Goal: Task Accomplishment & Management: Use online tool/utility

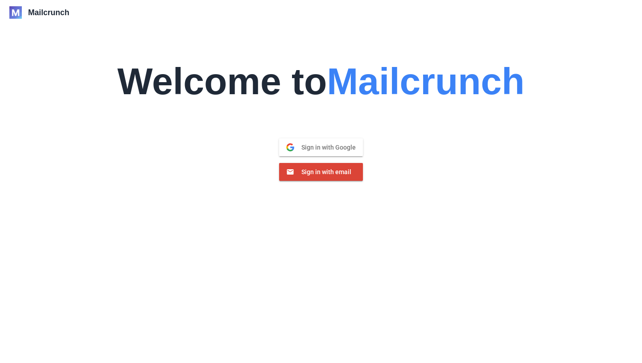
click at [306, 150] on span "Sign in with Google" at bounding box center [325, 147] width 62 height 8
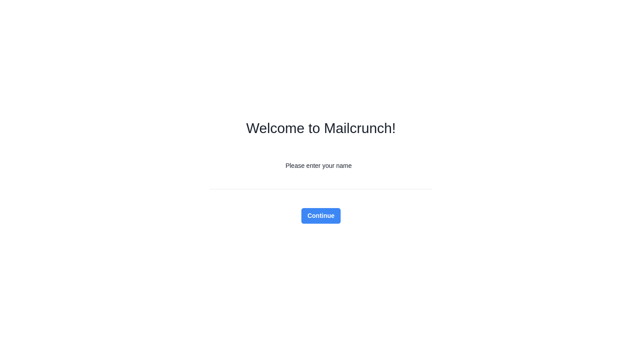
click at [364, 184] on input "Please enter your name" at bounding box center [321, 182] width 223 height 16
click at [409, 222] on form "Welcome to Mailcrunch! Please enter your name Continue" at bounding box center [321, 181] width 223 height 363
click at [367, 184] on input "Please enter your name" at bounding box center [321, 182] width 223 height 16
type input "*****"
click at [439, 229] on div "Welcome to Mailcrunch! Please enter your name ***** Continue" at bounding box center [321, 181] width 642 height 363
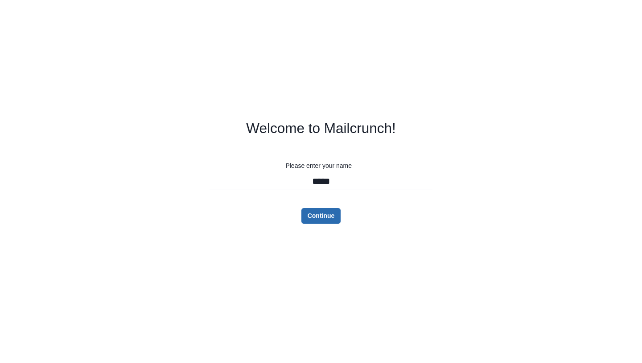
click at [312, 213] on button "Continue" at bounding box center [322, 216] width 40 height 16
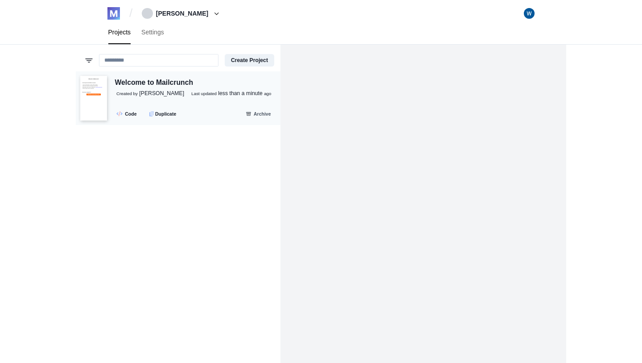
click at [112, 90] on div "Welcome to Mailcrunch Created by [PERSON_NAME] Last updated less than a minute …" at bounding box center [191, 98] width 169 height 43
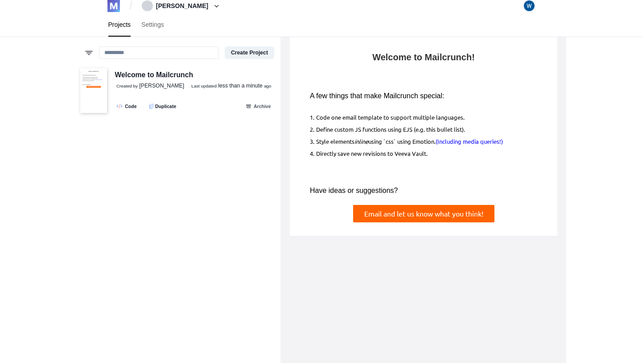
scroll to position [7, 0]
click at [169, 27] on link "Settings" at bounding box center [152, 25] width 33 height 24
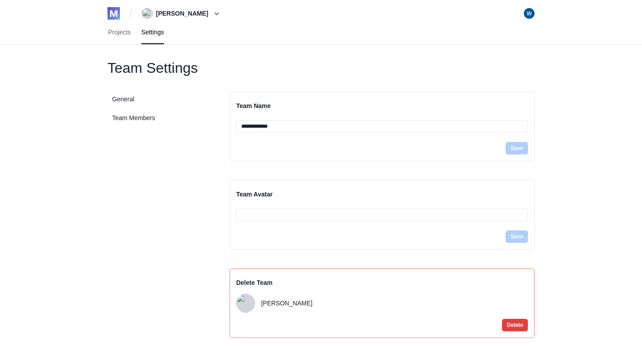
click at [102, 33] on div "Projects Settings" at bounding box center [321, 33] width 446 height 24
click at [117, 34] on link "Projects" at bounding box center [119, 33] width 33 height 24
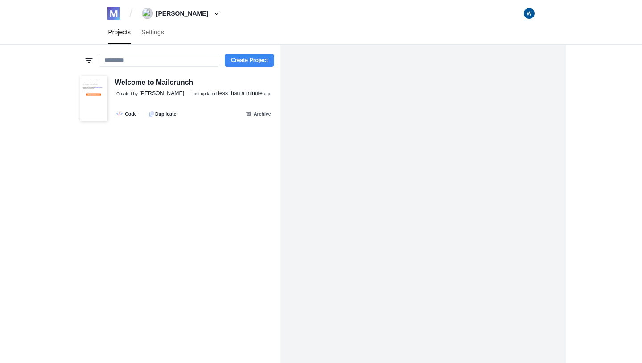
click at [236, 61] on button "Create Project" at bounding box center [250, 60] width 50 height 12
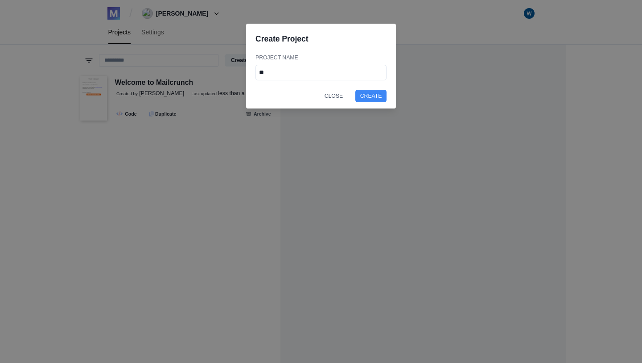
type input "**"
click at [377, 103] on footer "Close Create" at bounding box center [321, 95] width 150 height 25
click at [372, 98] on button "Create" at bounding box center [371, 96] width 31 height 12
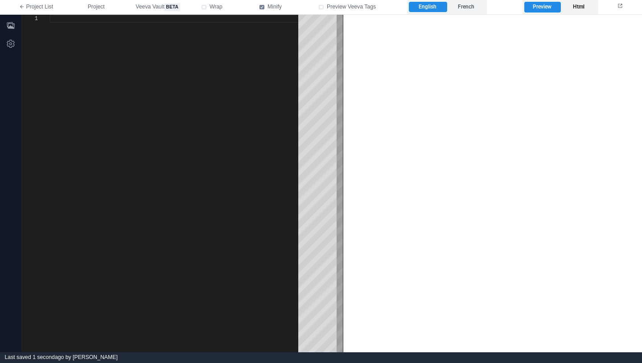
click at [581, 10] on label "Html" at bounding box center [579, 7] width 36 height 11
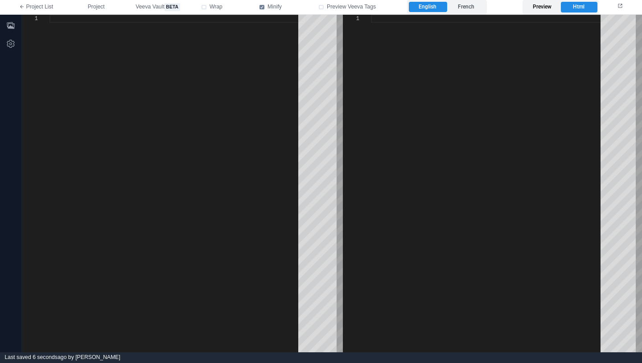
click at [551, 7] on label "Preview" at bounding box center [543, 7] width 36 height 11
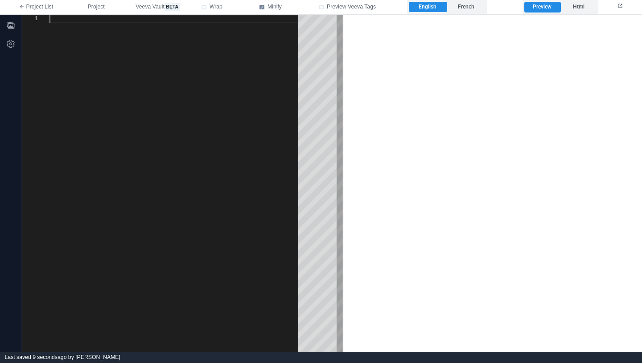
click at [89, 29] on div at bounding box center [177, 183] width 255 height 337
click at [9, 41] on icon "button" at bounding box center [10, 44] width 7 height 8
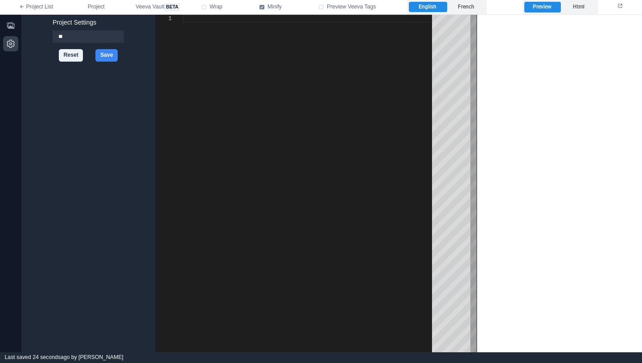
click at [9, 41] on icon "button" at bounding box center [10, 44] width 7 height 8
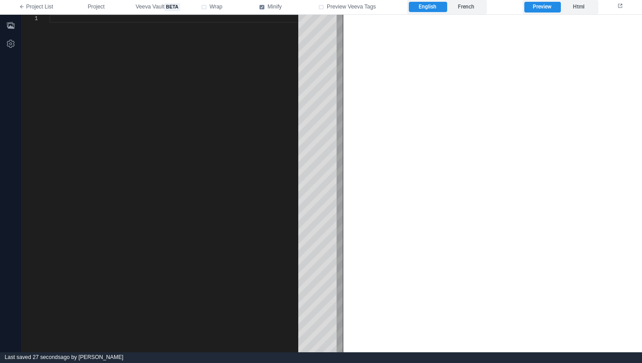
click at [54, 23] on div at bounding box center [177, 183] width 255 height 337
type textarea "*"
click at [45, 51] on div "1" at bounding box center [36, 183] width 28 height 337
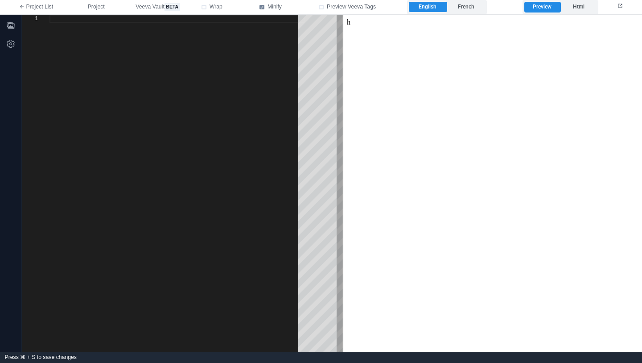
drag, startPoint x: 574, startPoint y: 14, endPoint x: 917, endPoint y: 25, distance: 343.7
click at [574, 14] on html "h" at bounding box center [493, 21] width 299 height 15
click at [574, 11] on label "Html" at bounding box center [579, 7] width 36 height 11
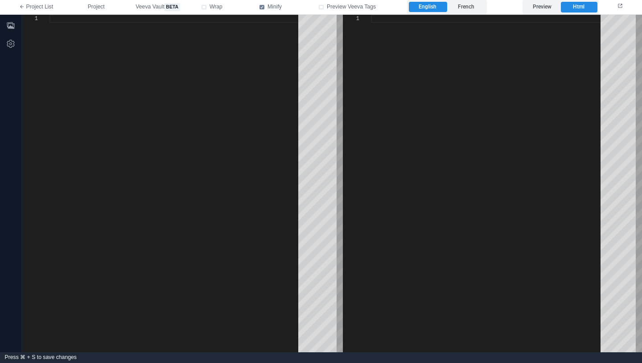
type textarea "**********"
click at [534, 4] on label "Preview" at bounding box center [543, 7] width 36 height 11
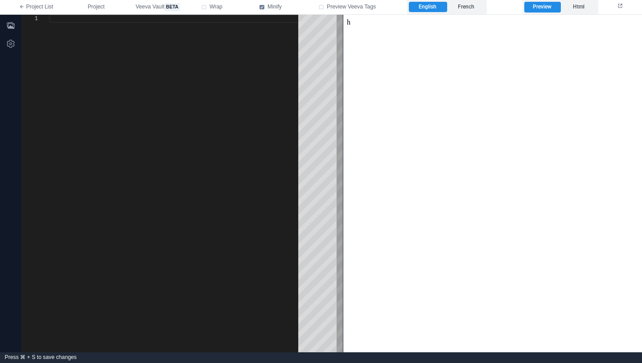
click at [158, 19] on div at bounding box center [177, 19] width 255 height 8
click at [588, 3] on label "Html" at bounding box center [579, 7] width 36 height 11
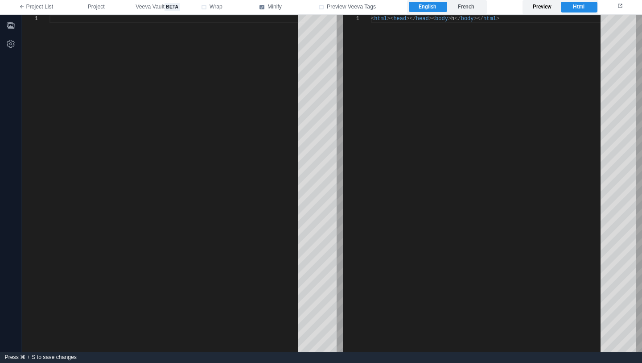
click at [532, 6] on label "Preview" at bounding box center [543, 7] width 36 height 11
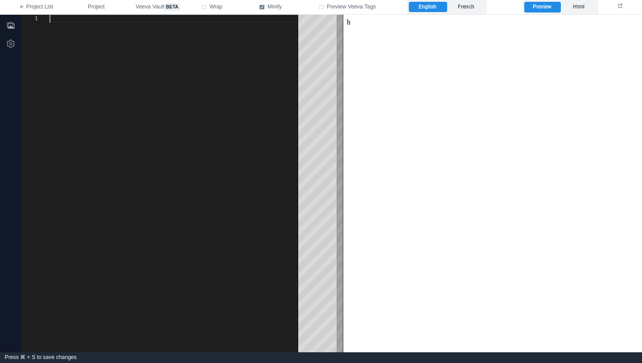
click at [91, 23] on div at bounding box center [177, 183] width 255 height 337
click at [12, 28] on icon "button" at bounding box center [11, 25] width 8 height 7
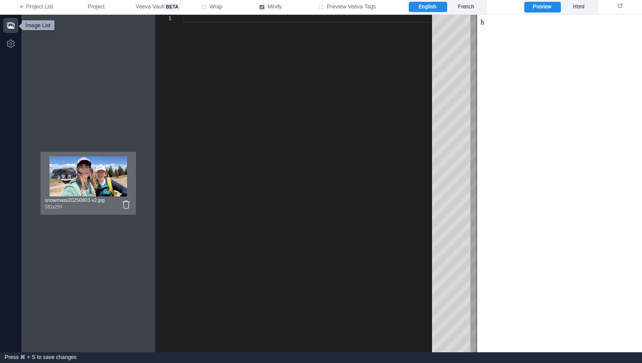
click at [111, 165] on img at bounding box center [89, 176] width 78 height 40
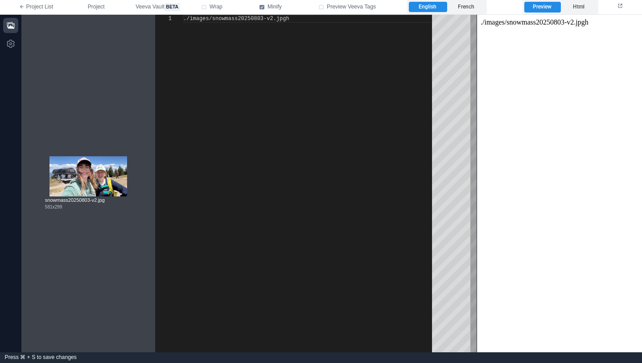
scroll to position [0, 106]
click at [290, 117] on div "./images/snowmass20250803-v2.jpgh" at bounding box center [310, 183] width 255 height 337
type textarea "**********"
click at [578, 8] on label "Html" at bounding box center [579, 7] width 36 height 11
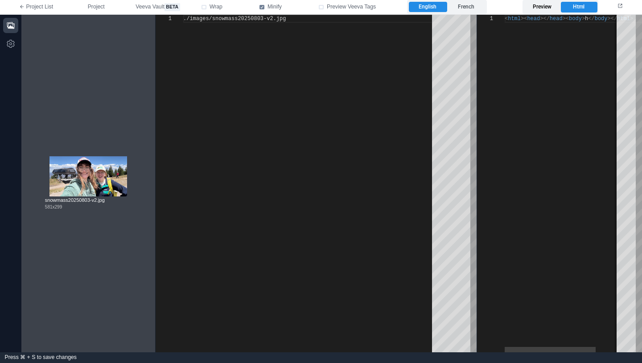
type textarea "**********"
click at [208, 8] on label "Wrap" at bounding box center [224, 7] width 58 height 14
click at [509, 66] on div "< html >< head ></ head >< body > ./images/snowmass20250803‑v2.jpg </ body ></ …" at bounding box center [534, 183] width 245 height 337
